Goal: Understand process/instructions

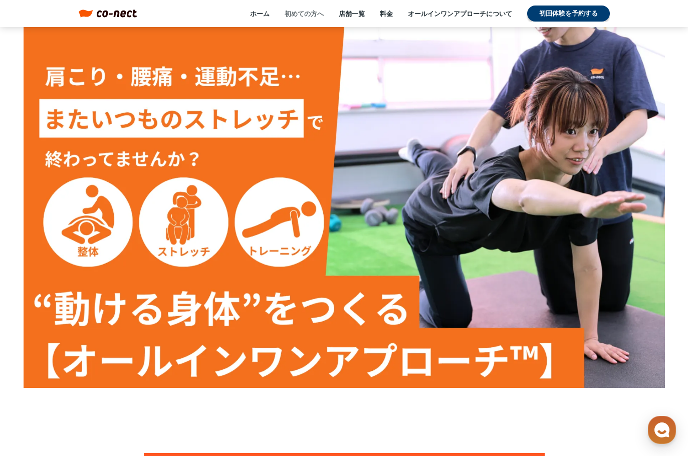
click at [298, 12] on link "初めての方へ" at bounding box center [304, 13] width 39 height 9
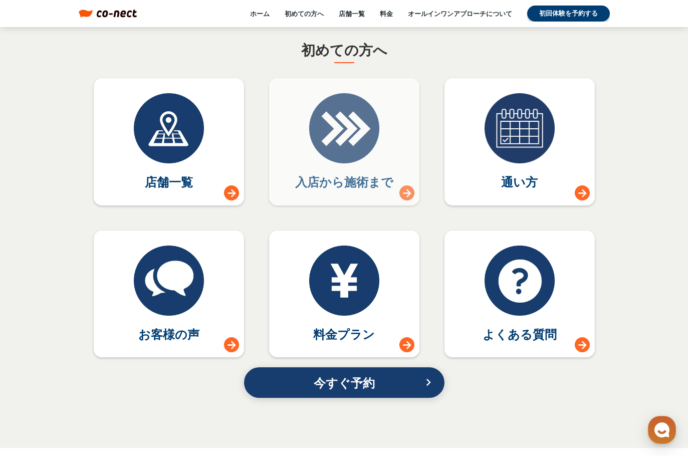
click at [303, 163] on link "入店から施術まで" at bounding box center [344, 141] width 150 height 127
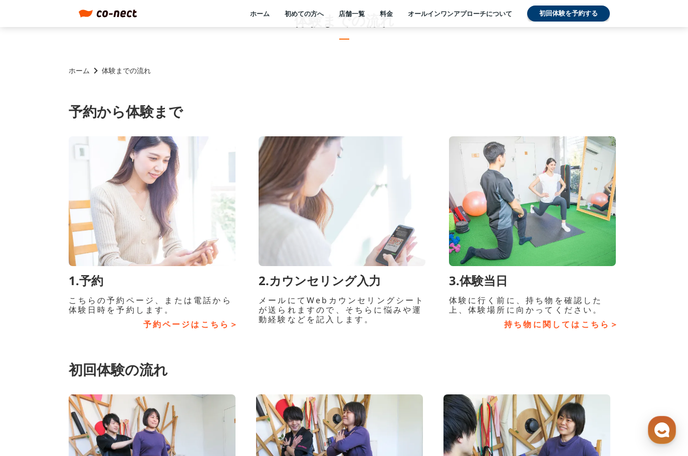
scroll to position [167, 0]
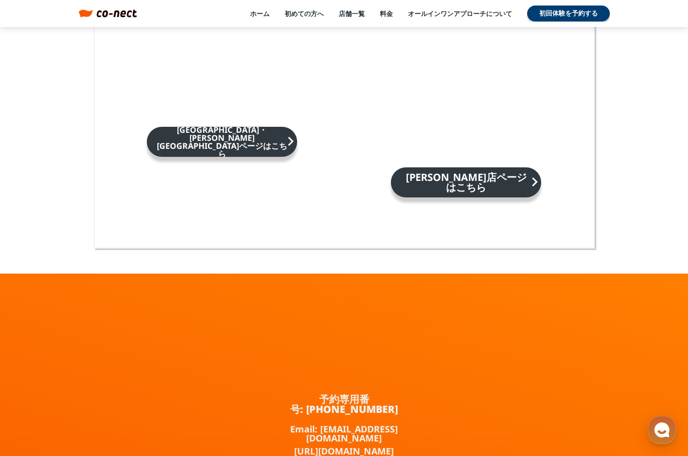
scroll to position [4381, 0]
